Goal: Task Accomplishment & Management: Use online tool/utility

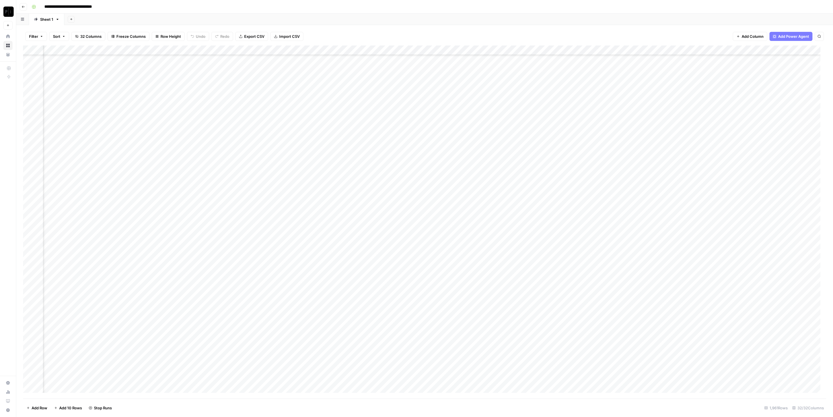
scroll to position [2580, 866]
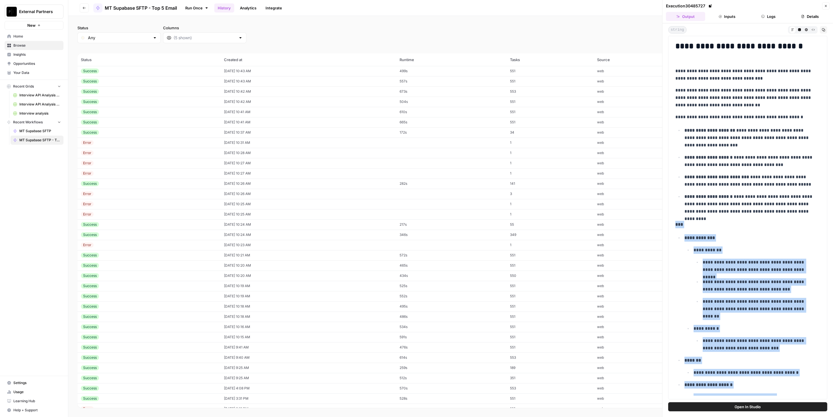
click at [85, 11] on button "Go back" at bounding box center [84, 7] width 9 height 9
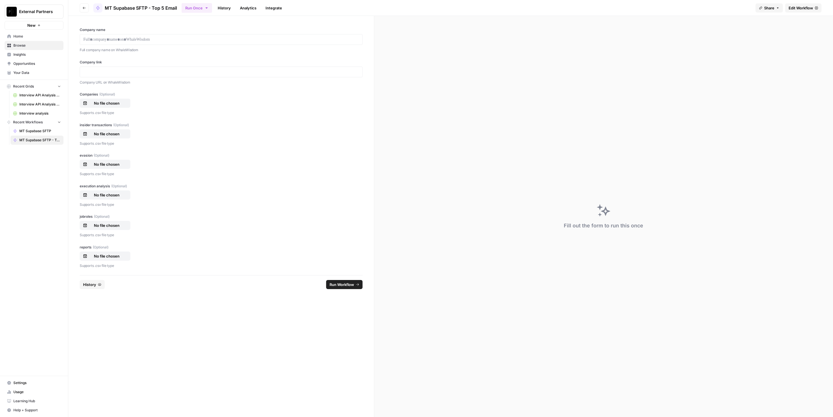
click at [228, 9] on link "History" at bounding box center [224, 7] width 20 height 9
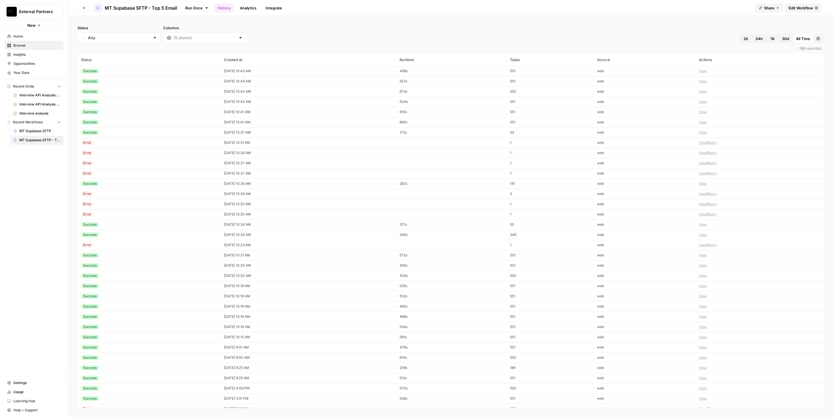
click at [107, 136] on td "Success" at bounding box center [148, 132] width 143 height 10
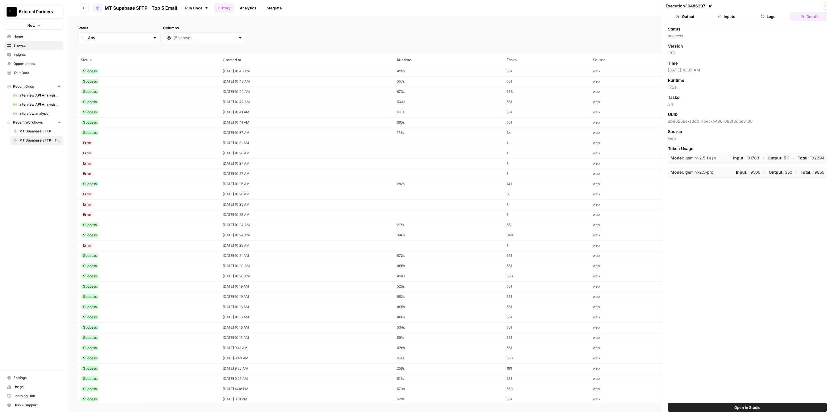
click at [689, 17] on button "Output" at bounding box center [685, 16] width 39 height 9
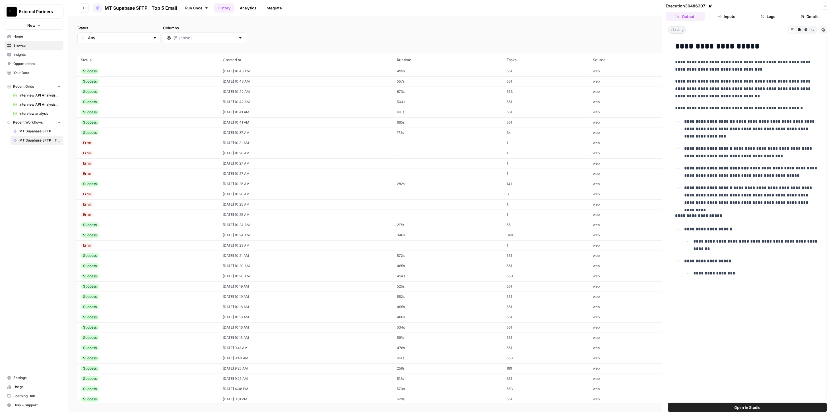
click at [141, 122] on div "Success" at bounding box center [148, 122] width 135 height 5
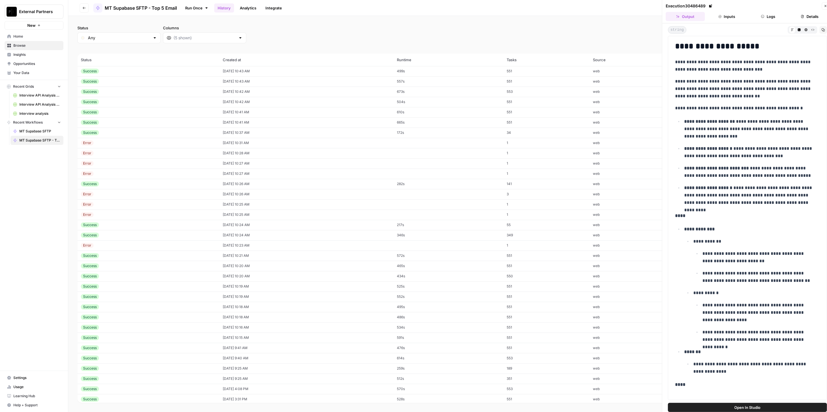
click at [129, 184] on div "Success" at bounding box center [148, 183] width 135 height 5
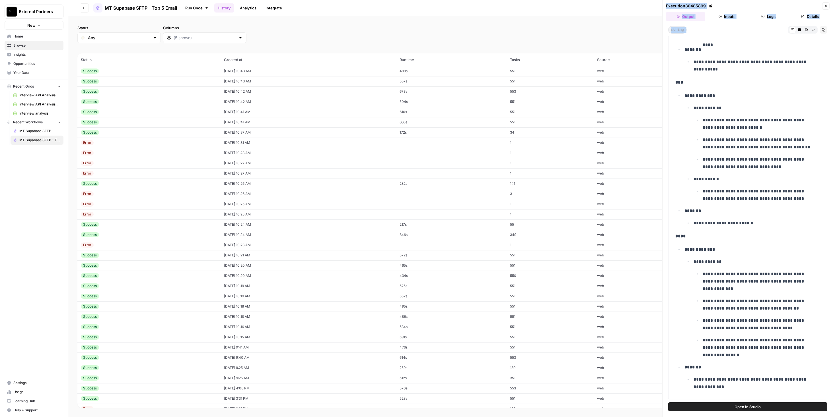
scroll to position [962, 0]
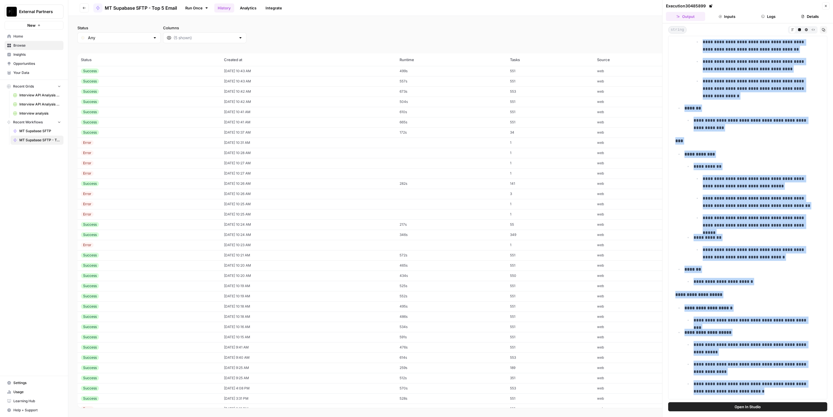
drag, startPoint x: 674, startPoint y: 224, endPoint x: 758, endPoint y: 391, distance: 187.1
copy div "**********"
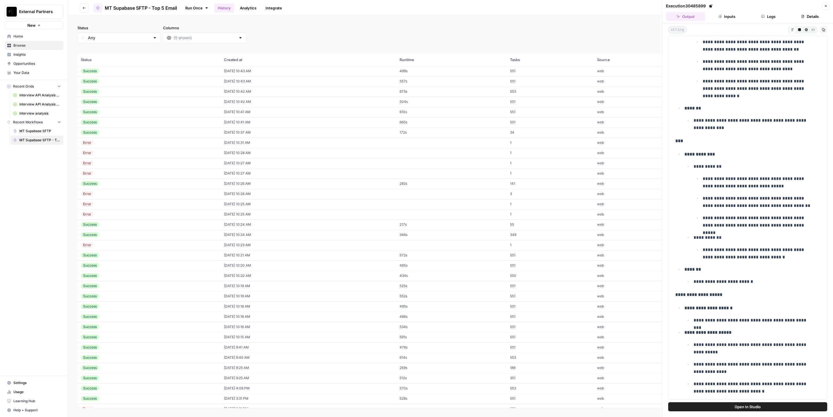
click at [155, 188] on td "Success" at bounding box center [148, 184] width 143 height 10
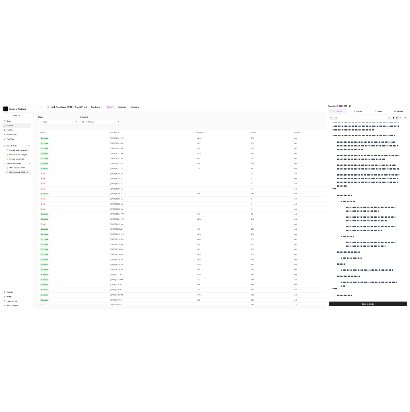
scroll to position [0, 0]
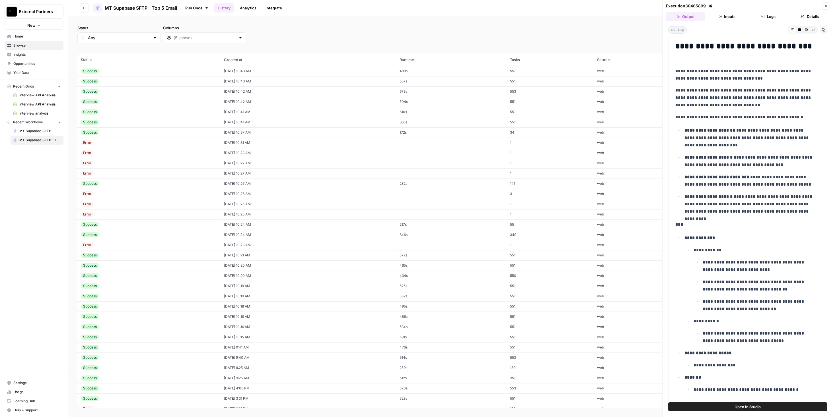
click at [151, 182] on div "Success" at bounding box center [149, 183] width 136 height 5
click at [137, 224] on div "Success" at bounding box center [149, 224] width 136 height 5
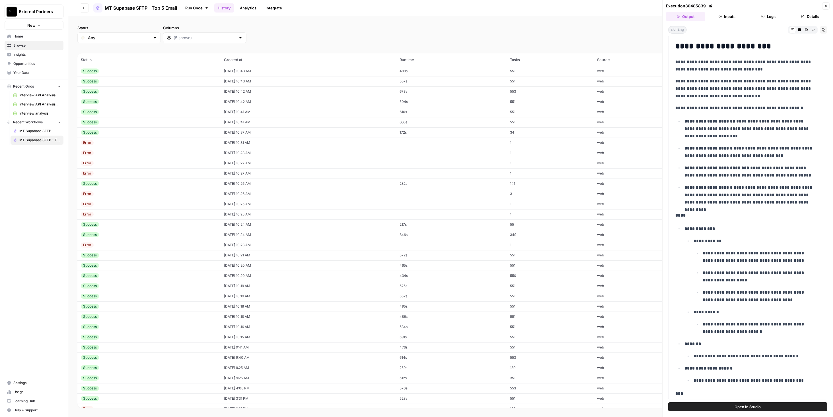
click at [135, 231] on td "Success" at bounding box center [148, 235] width 143 height 10
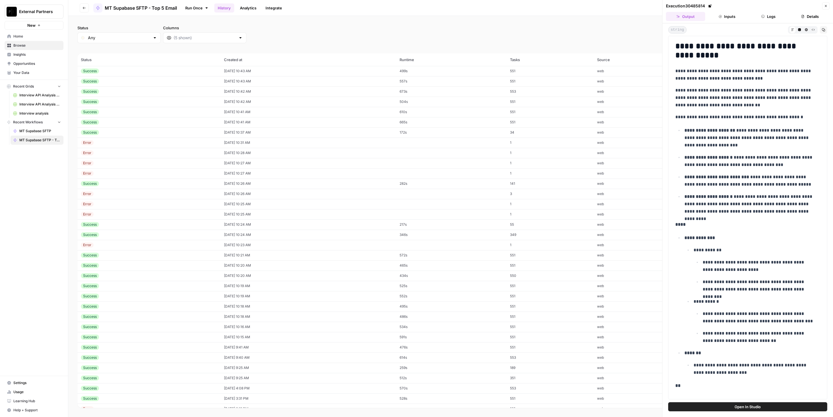
click at [122, 253] on div "Success" at bounding box center [149, 255] width 136 height 5
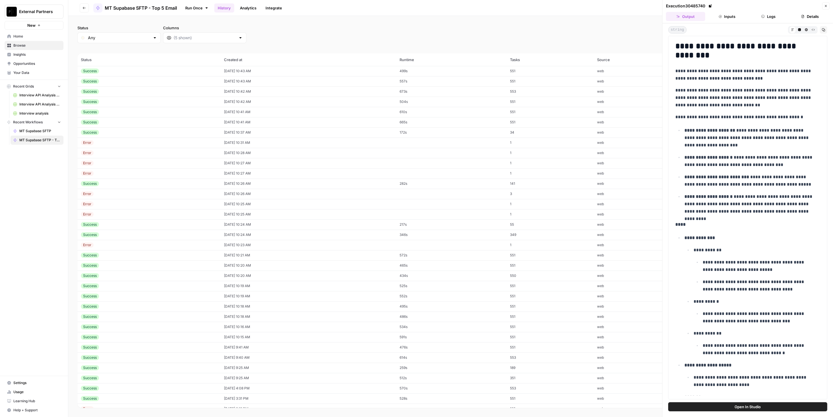
click at [221, 247] on td "[DATE] 10:23 AM" at bounding box center [309, 245] width 176 height 10
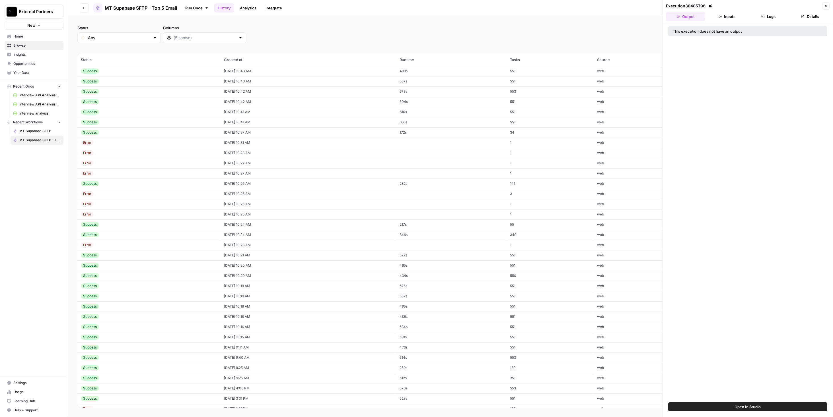
click at [727, 20] on header "Execution 30485796 Close Output Inputs Logs Details" at bounding box center [748, 11] width 170 height 23
click at [727, 16] on button "Inputs" at bounding box center [726, 16] width 39 height 9
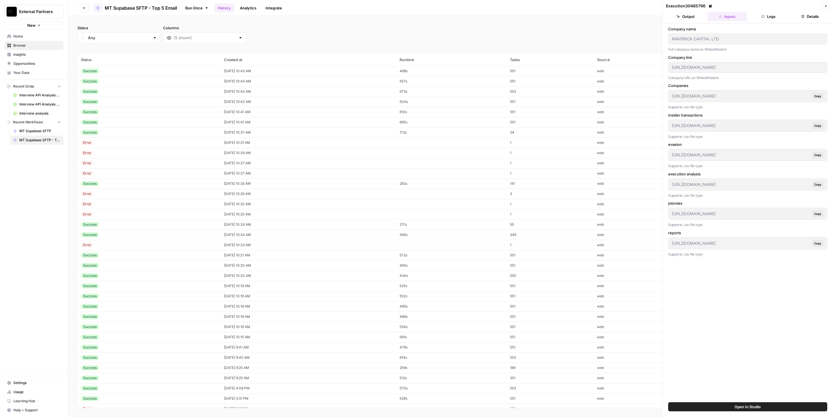
click at [693, 20] on button "Output" at bounding box center [685, 16] width 39 height 9
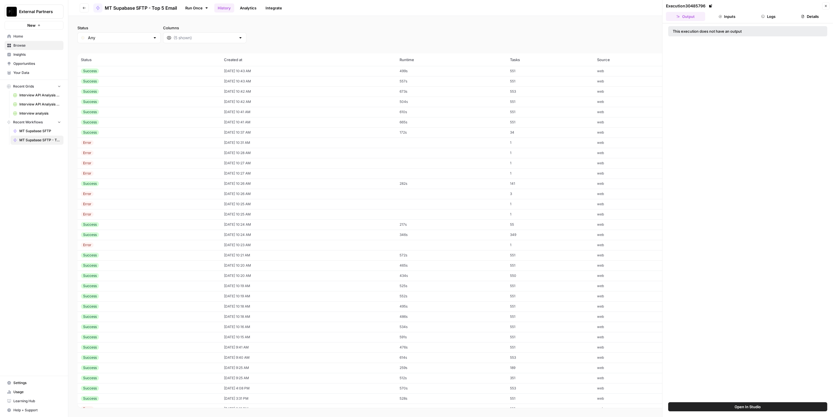
click at [146, 256] on div "Success" at bounding box center [149, 255] width 136 height 5
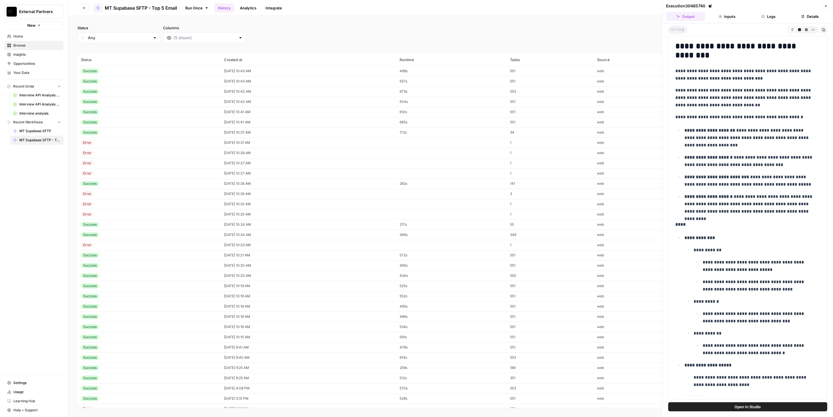
click at [727, 149] on ul "**********" at bounding box center [747, 171] width 145 height 89
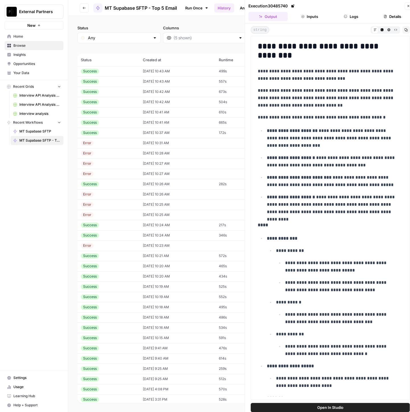
click at [262, 207] on ul "**********" at bounding box center [330, 171] width 145 height 89
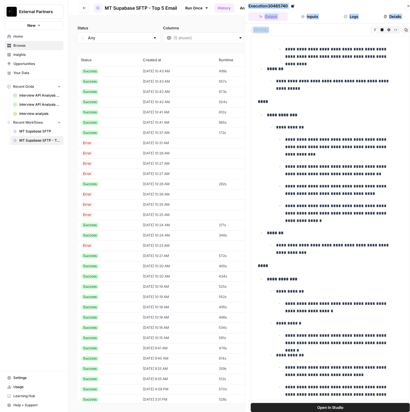
scroll to position [5, 0]
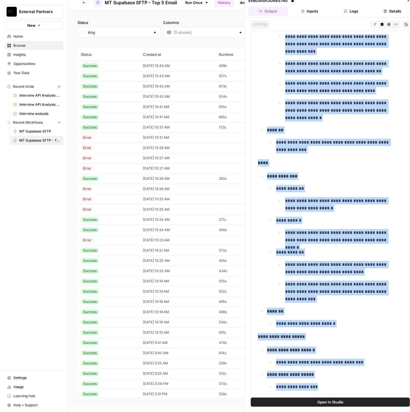
drag, startPoint x: 259, startPoint y: 225, endPoint x: 342, endPoint y: 387, distance: 182.4
copy div "**********"
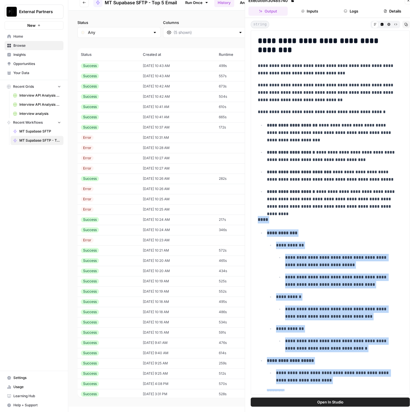
scroll to position [0, 0]
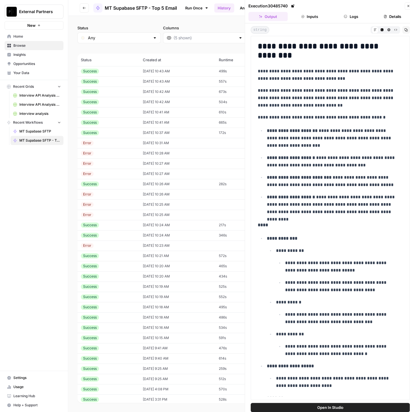
click at [104, 236] on div "Success" at bounding box center [108, 235] width 55 height 5
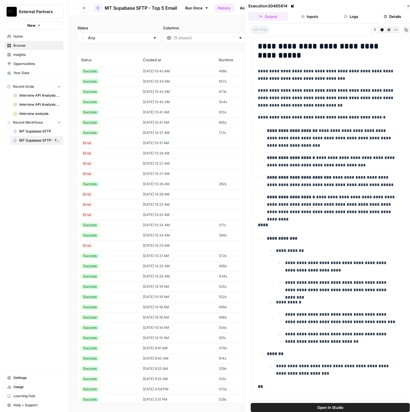
click at [104, 236] on div "Success" at bounding box center [108, 235] width 55 height 5
click at [104, 252] on td "Success" at bounding box center [108, 255] width 62 height 10
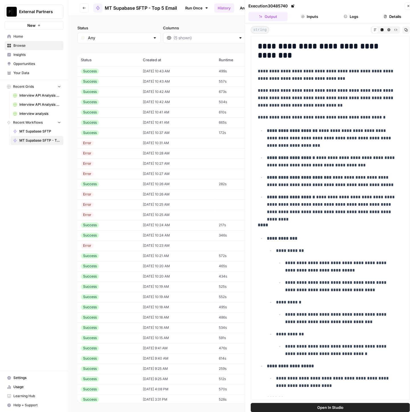
click at [105, 238] on td "Success" at bounding box center [108, 235] width 62 height 10
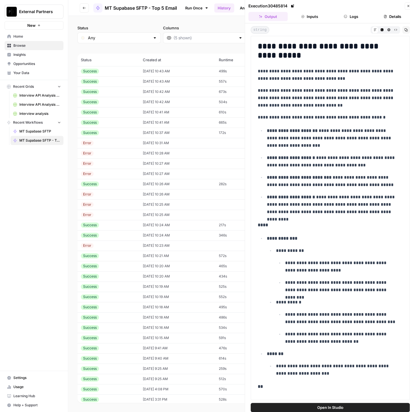
click at [107, 228] on td "Success" at bounding box center [108, 225] width 62 height 10
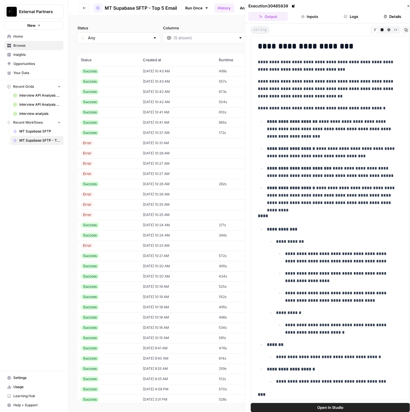
click at [116, 180] on td "Success" at bounding box center [108, 184] width 62 height 10
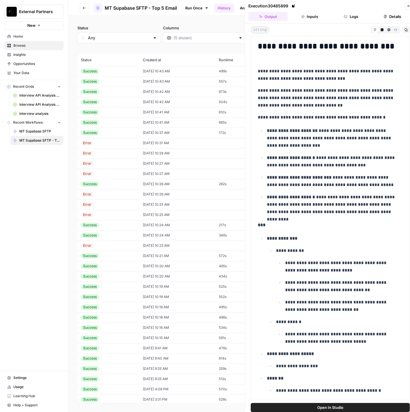
click at [112, 229] on td "Success" at bounding box center [108, 225] width 62 height 10
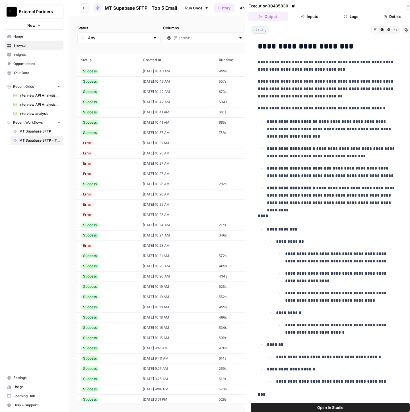
click at [113, 225] on div "Success" at bounding box center [108, 224] width 55 height 5
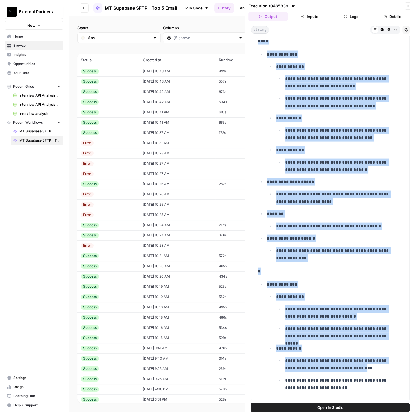
scroll to position [1001, 0]
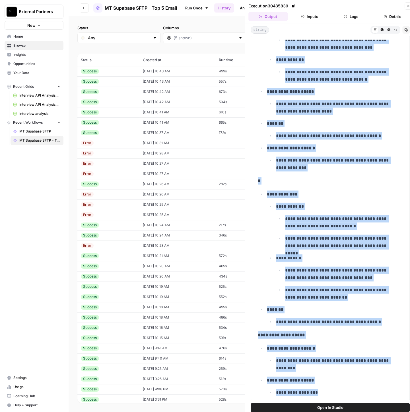
drag, startPoint x: 258, startPoint y: 62, endPoint x: 348, endPoint y: 386, distance: 336.0
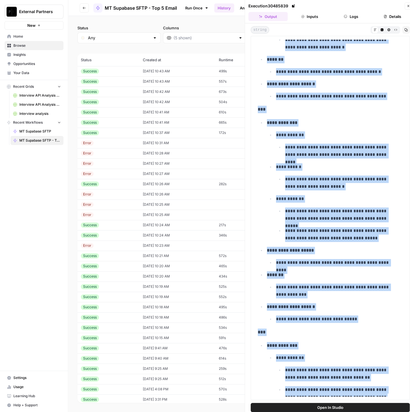
scroll to position [0, 0]
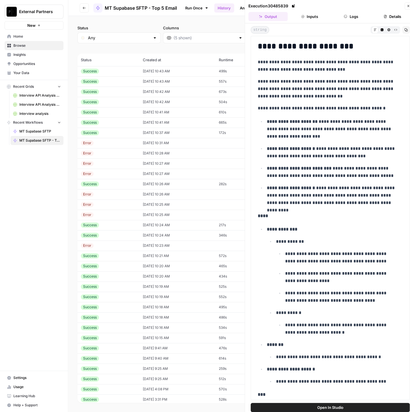
click at [109, 184] on div "Success" at bounding box center [108, 183] width 55 height 5
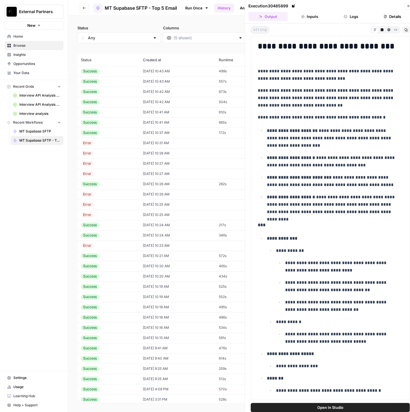
click at [120, 223] on div "Success" at bounding box center [108, 224] width 55 height 5
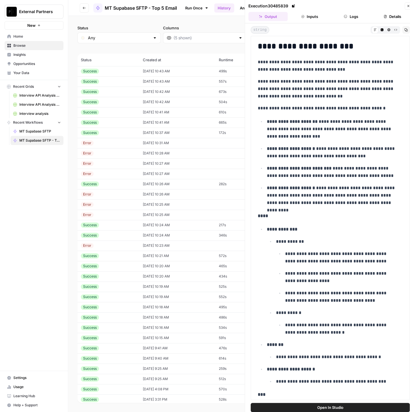
click at [120, 232] on td "Success" at bounding box center [108, 235] width 62 height 10
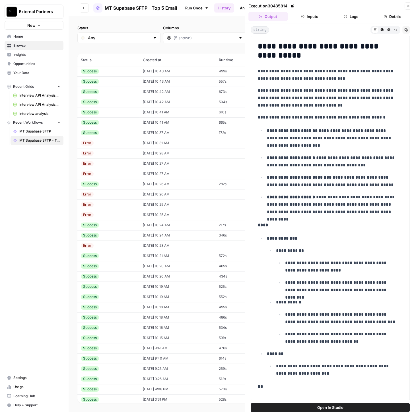
click at [120, 223] on div "Success" at bounding box center [108, 224] width 55 height 5
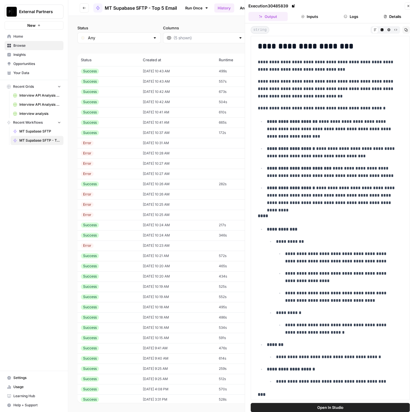
click at [117, 252] on td "Success" at bounding box center [108, 255] width 62 height 10
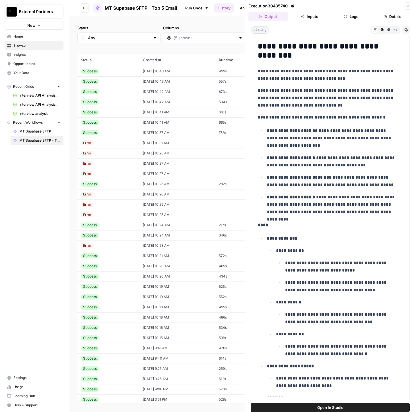
click at [113, 131] on div "Success" at bounding box center [108, 132] width 55 height 5
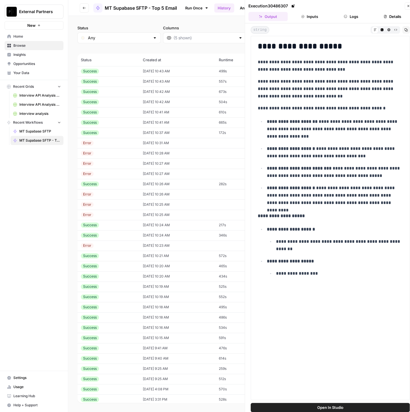
click at [113, 121] on div "Success" at bounding box center [108, 122] width 55 height 5
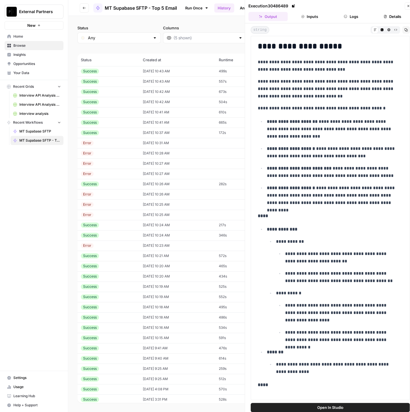
click at [117, 110] on div "Success" at bounding box center [108, 112] width 55 height 5
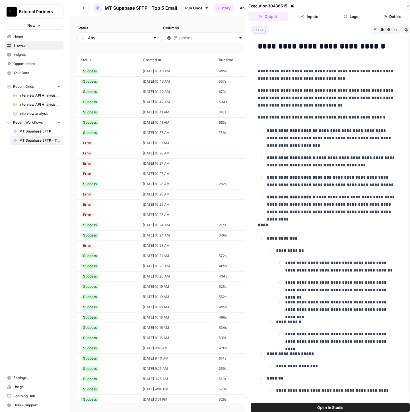
click at [119, 103] on div "Success" at bounding box center [108, 101] width 55 height 5
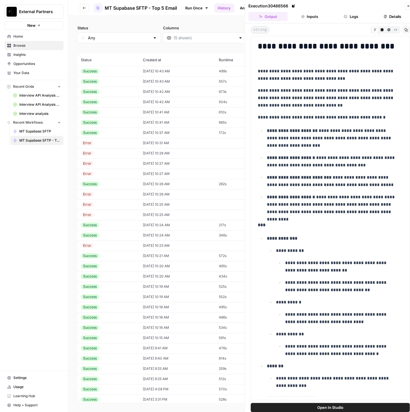
click at [119, 86] on td "Success" at bounding box center [108, 81] width 62 height 10
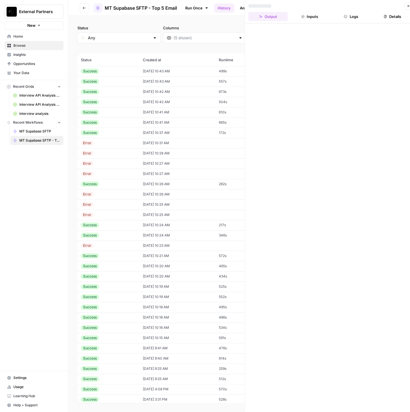
click at [118, 92] on div "Success" at bounding box center [108, 91] width 55 height 5
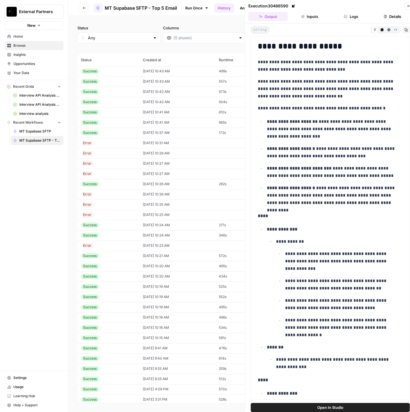
click at [124, 79] on div "Success" at bounding box center [108, 81] width 55 height 5
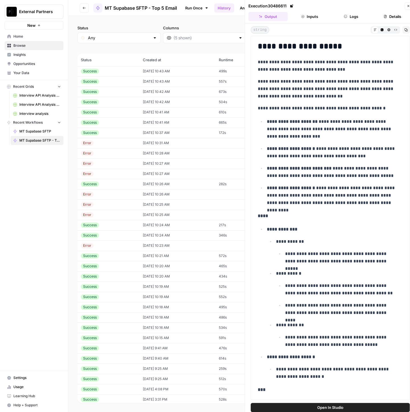
click at [125, 72] on div "Success" at bounding box center [108, 71] width 55 height 5
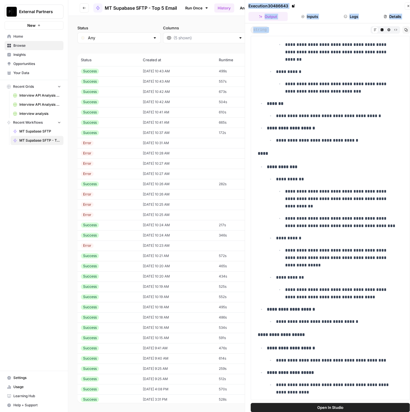
scroll to position [5, 0]
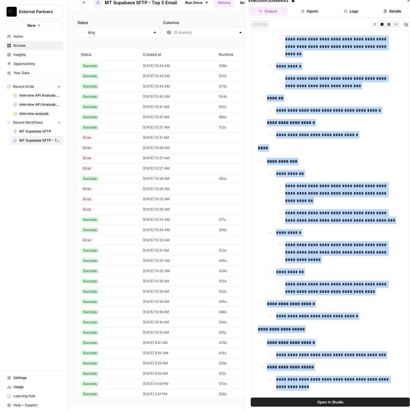
drag, startPoint x: 257, startPoint y: 224, endPoint x: 323, endPoint y: 383, distance: 172.1
copy div "**********"
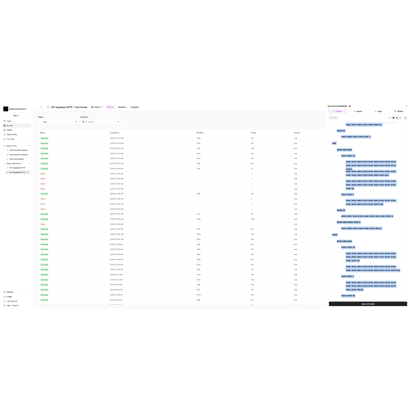
scroll to position [680, 0]
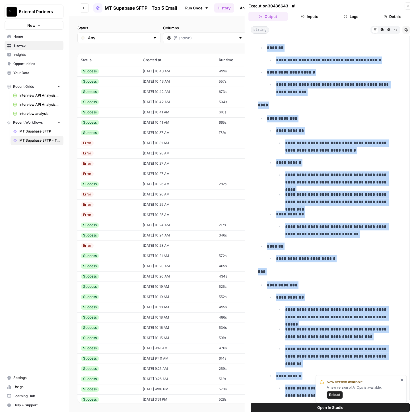
click at [325, 119] on li "**********" at bounding box center [333, 175] width 137 height 123
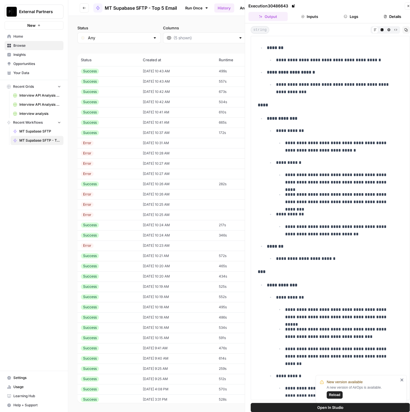
click at [116, 127] on td "Success" at bounding box center [108, 132] width 62 height 10
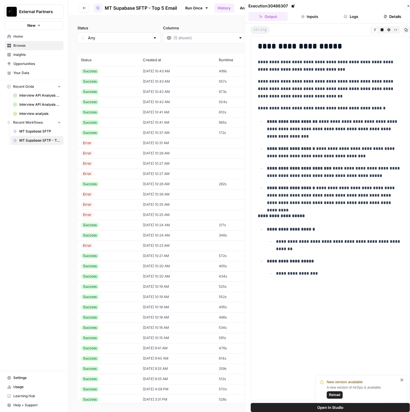
click at [116, 128] on td "Success" at bounding box center [108, 132] width 62 height 10
click at [121, 119] on td "Success" at bounding box center [108, 122] width 62 height 10
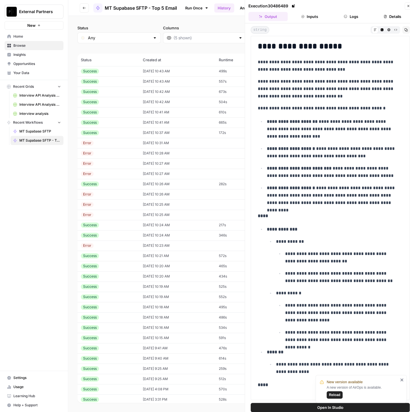
click at [122, 111] on div "Success" at bounding box center [108, 112] width 55 height 5
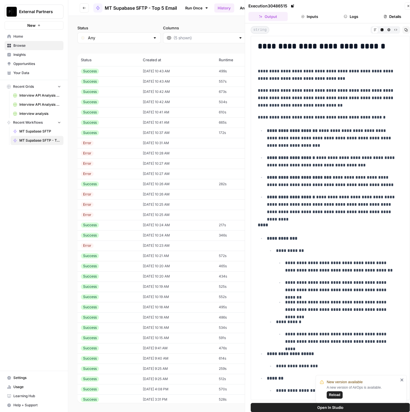
click at [123, 124] on div "Success" at bounding box center [108, 122] width 55 height 5
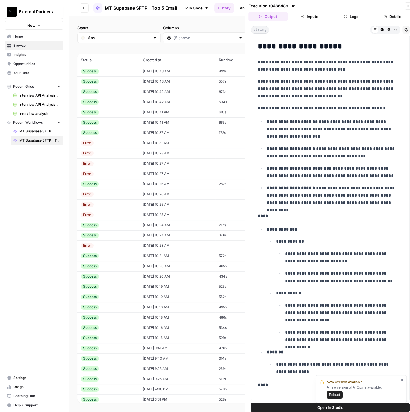
click at [260, 213] on strong "****" at bounding box center [263, 215] width 10 height 4
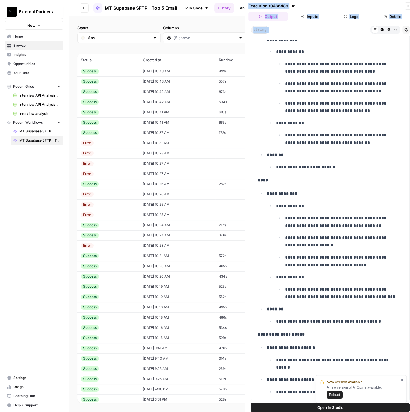
scroll to position [5, 0]
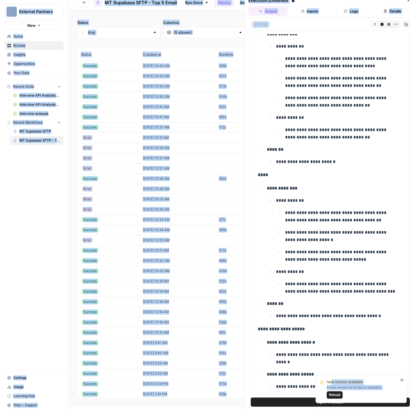
drag, startPoint x: 258, startPoint y: 214, endPoint x: 386, endPoint y: 353, distance: 189.5
click at [331, 383] on body "New version available A new version of AirOps is available. Reload External Par…" at bounding box center [205, 201] width 410 height 412
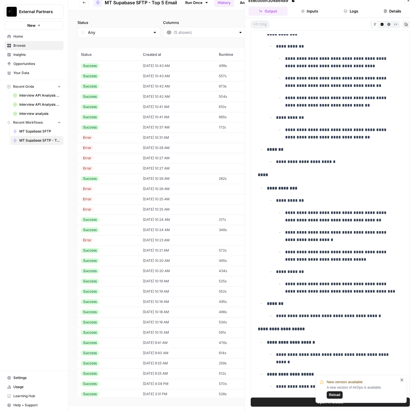
click at [385, 353] on p "**********" at bounding box center [336, 357] width 121 height 15
click at [402, 380] on icon "close" at bounding box center [401, 379] width 3 height 3
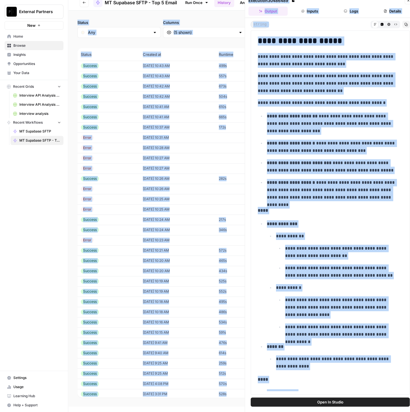
scroll to position [0, 0]
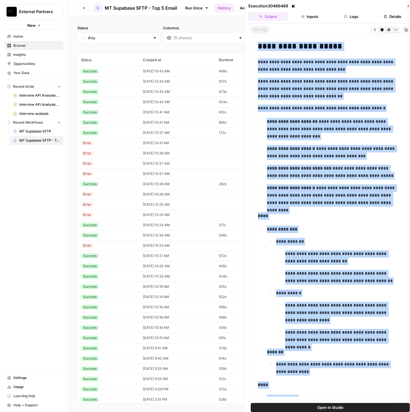
drag, startPoint x: 339, startPoint y: 380, endPoint x: 258, endPoint y: 44, distance: 346.1
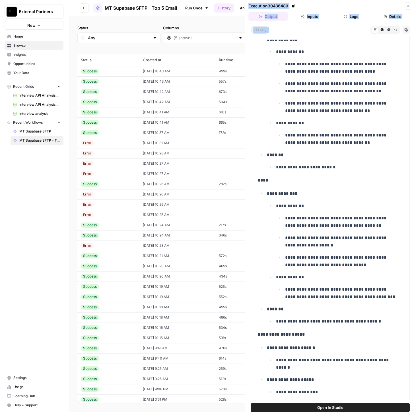
scroll to position [5, 0]
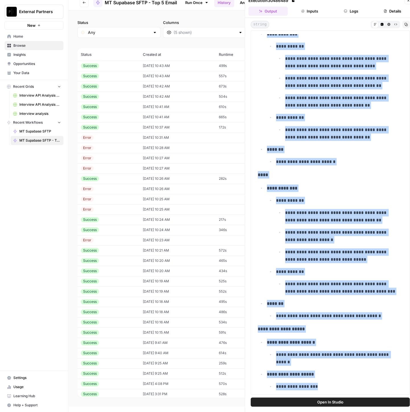
drag, startPoint x: 257, startPoint y: 212, endPoint x: 333, endPoint y: 389, distance: 192.1
copy div "**********"
click at [348, 171] on p "****" at bounding box center [330, 174] width 145 height 7
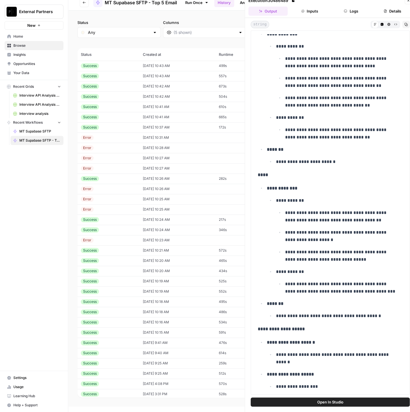
scroll to position [0, 0]
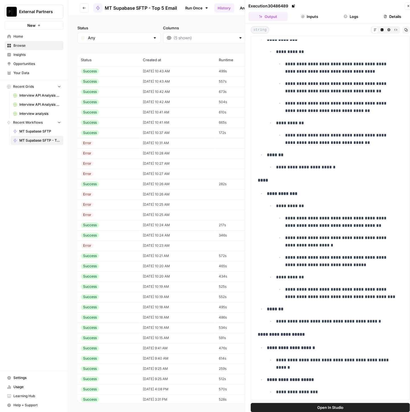
click at [120, 128] on td "Success" at bounding box center [108, 132] width 62 height 10
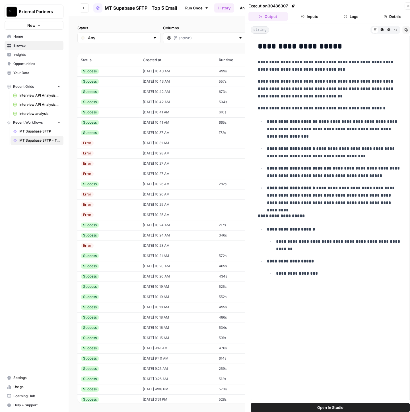
click at [133, 73] on td "Success" at bounding box center [108, 71] width 62 height 10
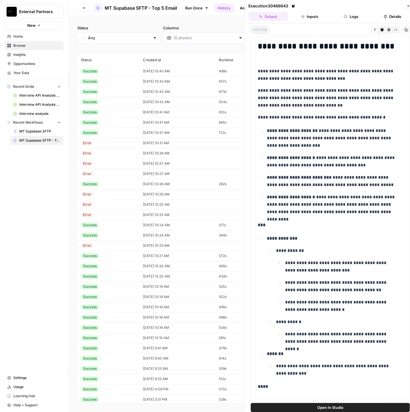
click at [130, 81] on td "Success" at bounding box center [108, 81] width 62 height 10
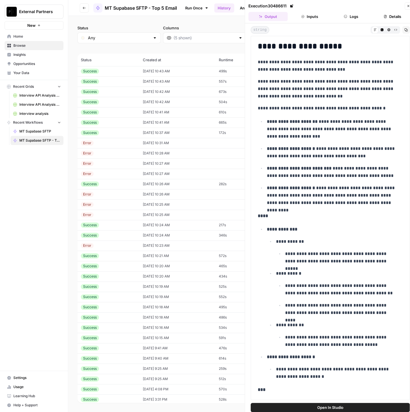
click at [123, 98] on td "Success" at bounding box center [108, 102] width 62 height 10
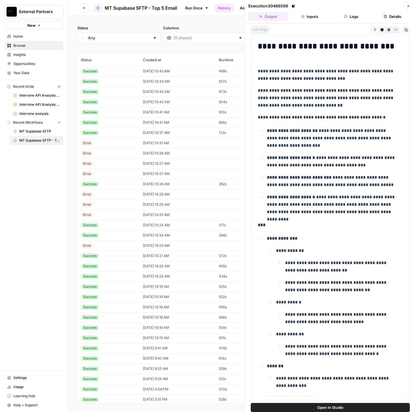
click at [127, 84] on td "Success" at bounding box center [108, 81] width 62 height 10
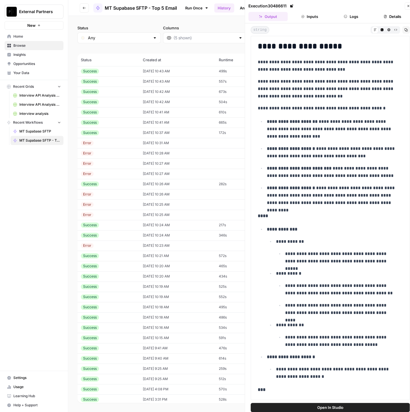
click at [124, 97] on td "Success" at bounding box center [108, 102] width 62 height 10
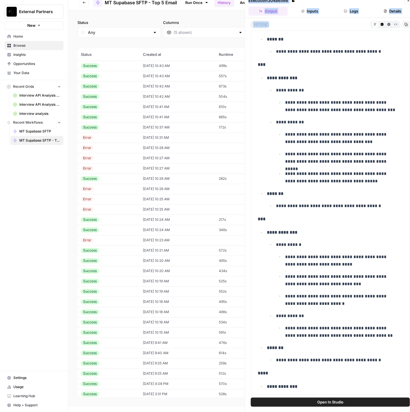
scroll to position [913, 0]
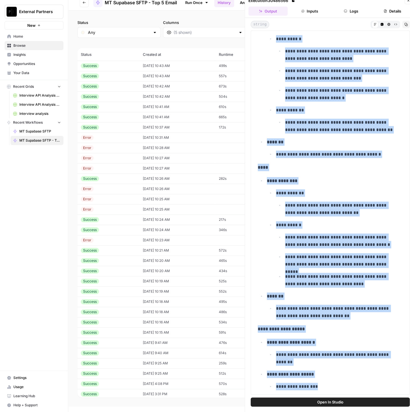
drag, startPoint x: 260, startPoint y: 221, endPoint x: 342, endPoint y: 384, distance: 182.6
copy div "**********"
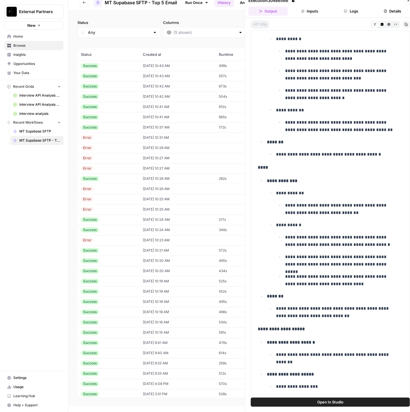
click at [123, 66] on div "Success" at bounding box center [108, 65] width 55 height 5
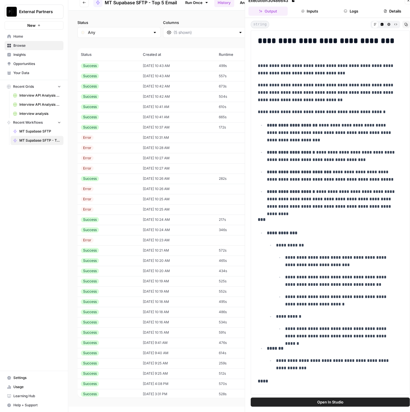
click at [122, 80] on td "Success" at bounding box center [108, 76] width 62 height 10
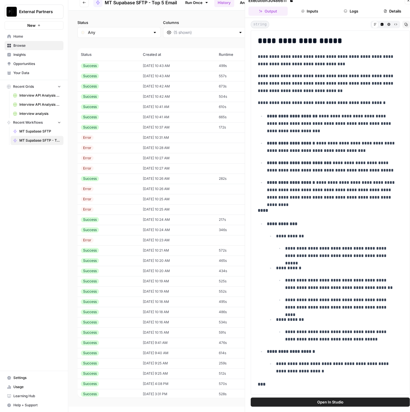
click at [122, 80] on td "Success" at bounding box center [108, 76] width 62 height 10
click at [139, 77] on td "[DATE] 10:43 AM" at bounding box center [177, 76] width 76 height 10
click at [142, 75] on td "[DATE] 10:43 AM" at bounding box center [177, 76] width 76 height 10
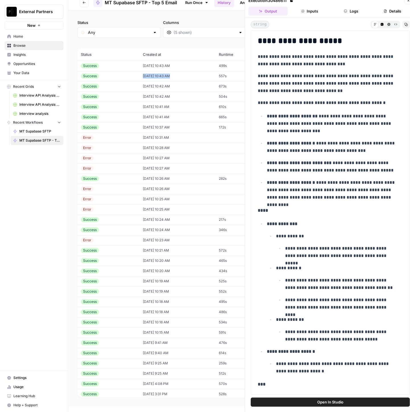
click at [142, 75] on td "[DATE] 10:43 AM" at bounding box center [177, 76] width 76 height 10
click at [116, 76] on div "Success" at bounding box center [108, 75] width 55 height 5
click at [113, 85] on div "Success" at bounding box center [108, 86] width 55 height 5
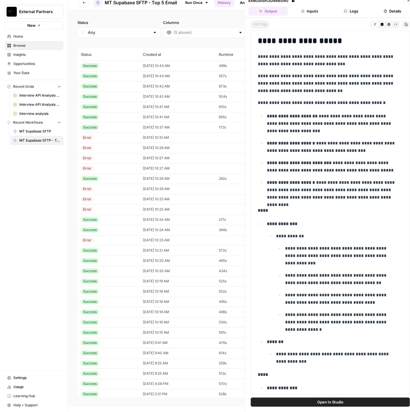
click at [116, 75] on div "Success" at bounding box center [108, 75] width 55 height 5
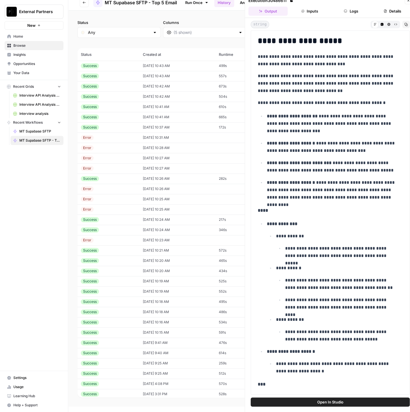
click at [117, 86] on div "Success" at bounding box center [108, 86] width 55 height 5
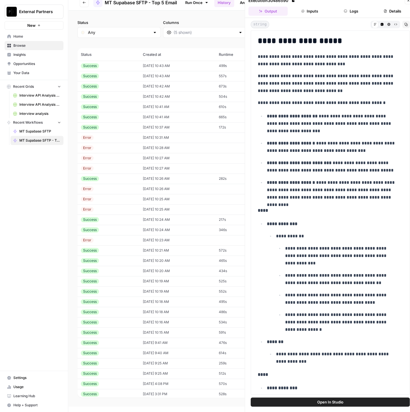
click at [118, 98] on div "Success" at bounding box center [108, 96] width 55 height 5
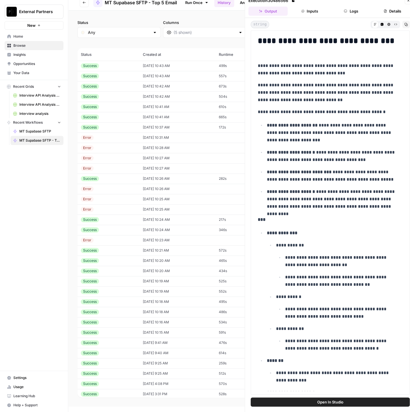
click at [118, 102] on td "Success" at bounding box center [108, 107] width 62 height 10
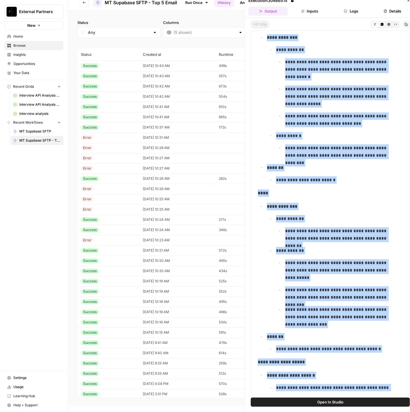
scroll to position [964, 0]
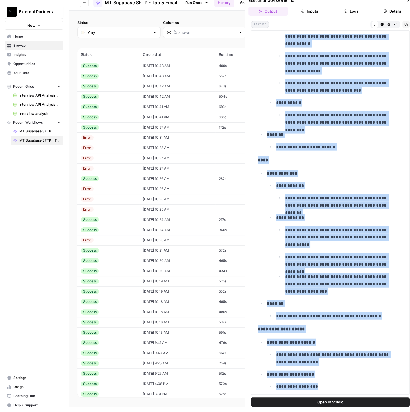
drag, startPoint x: 257, startPoint y: 217, endPoint x: 358, endPoint y: 380, distance: 191.2
copy div "**********"
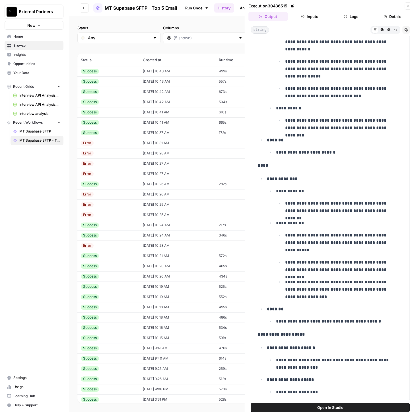
click at [139, 79] on td "[DATE] 10:43 AM" at bounding box center [177, 81] width 76 height 10
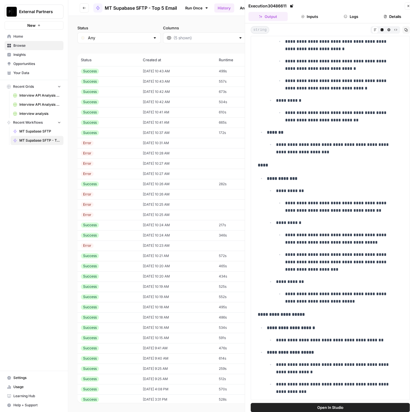
click at [139, 70] on td "[DATE] 10:43 AM" at bounding box center [177, 71] width 76 height 10
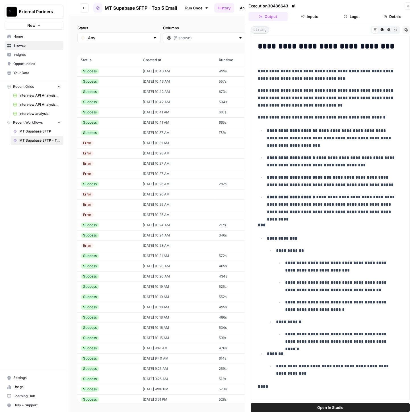
click at [100, 69] on div "Success" at bounding box center [108, 71] width 55 height 5
click at [112, 87] on td "Success" at bounding box center [108, 92] width 62 height 10
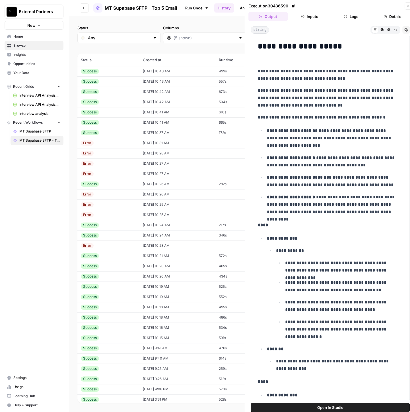
click at [113, 83] on div "Success" at bounding box center [108, 81] width 55 height 5
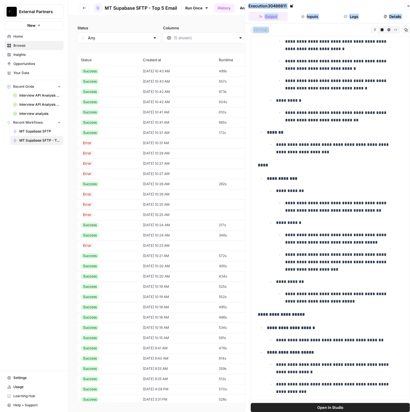
scroll to position [5, 0]
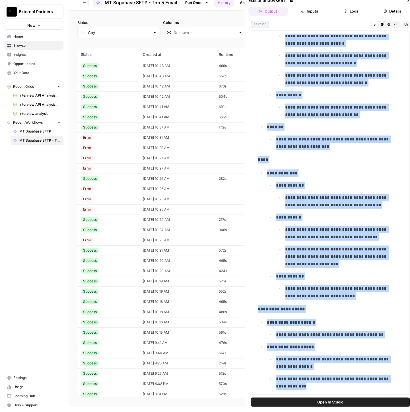
drag, startPoint x: 257, startPoint y: 214, endPoint x: 369, endPoint y: 382, distance: 202.1
copy div "**********"
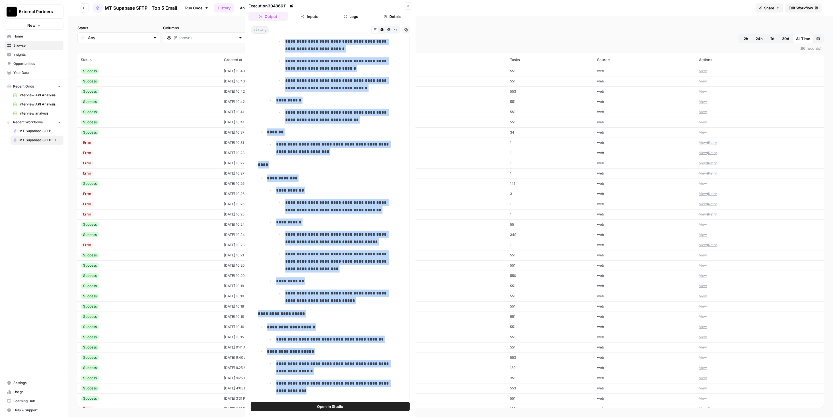
scroll to position [914, 0]
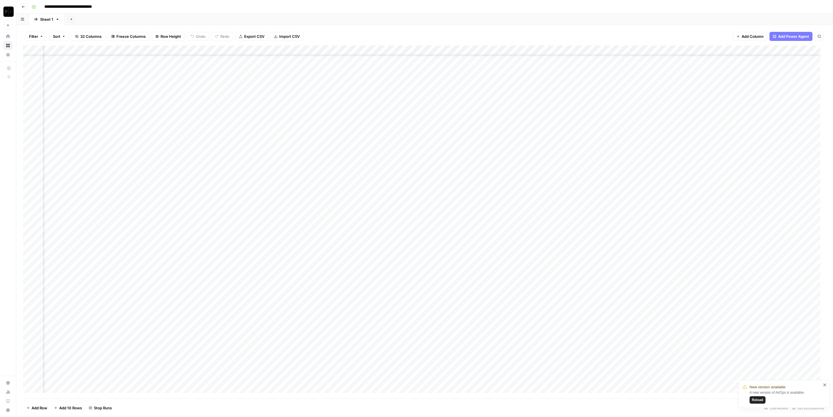
scroll to position [0, 866]
click at [415, 398] on span "Reload" at bounding box center [757, 400] width 11 height 5
